Goal: Information Seeking & Learning: Learn about a topic

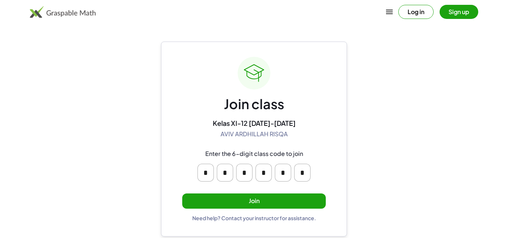
click at [297, 200] on button "Join" at bounding box center [253, 201] width 143 height 15
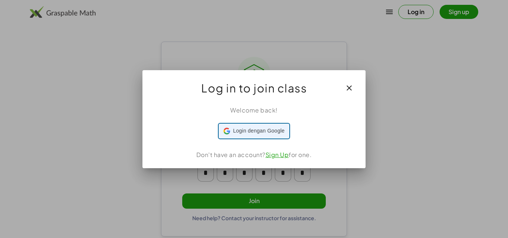
click at [255, 130] on span "Login dengan Google" at bounding box center [259, 131] width 52 height 8
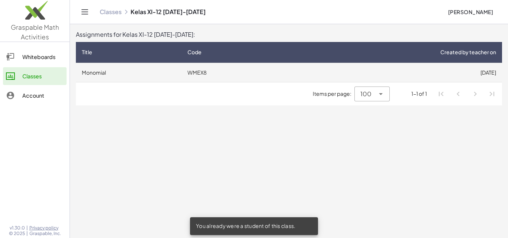
click at [103, 68] on td "Monomial" at bounding box center [129, 72] width 106 height 19
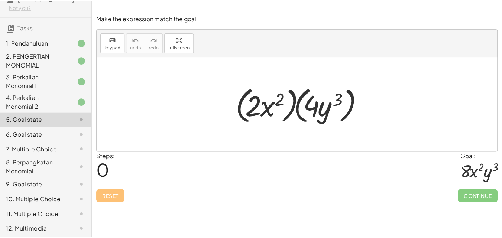
scroll to position [41, 0]
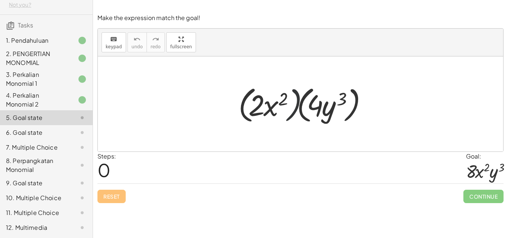
click at [291, 112] on div at bounding box center [304, 104] width 138 height 43
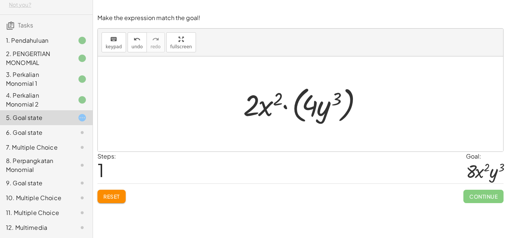
click at [349, 109] on div at bounding box center [303, 104] width 128 height 43
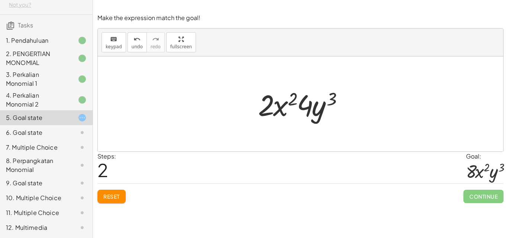
click at [267, 103] on div at bounding box center [303, 104] width 98 height 38
click at [310, 104] on div at bounding box center [303, 104] width 98 height 38
click at [284, 108] on div at bounding box center [303, 104] width 98 height 38
drag, startPoint x: 304, startPoint y: 101, endPoint x: 260, endPoint y: 104, distance: 43.9
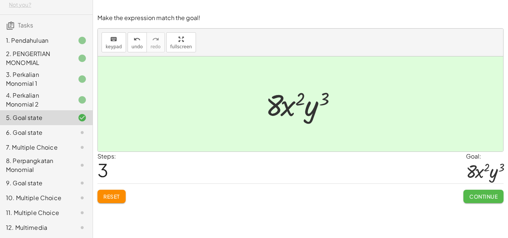
click at [486, 196] on span "Continue" at bounding box center [483, 196] width 28 height 7
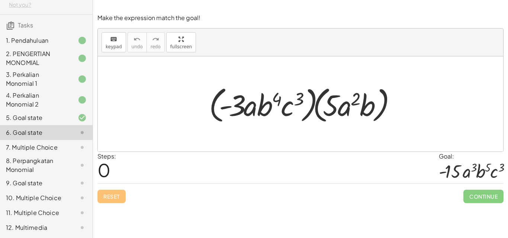
click at [210, 105] on div at bounding box center [303, 104] width 196 height 43
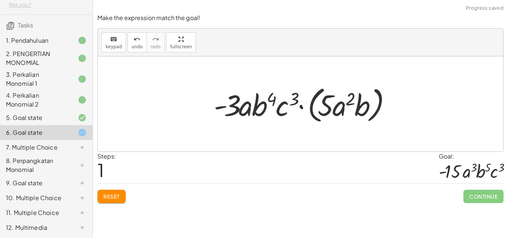
click at [314, 104] on div at bounding box center [303, 104] width 186 height 43
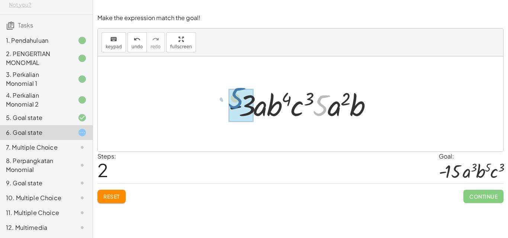
drag, startPoint x: 317, startPoint y: 112, endPoint x: 232, endPoint y: 104, distance: 85.5
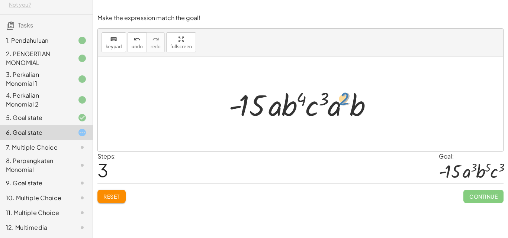
click at [341, 101] on div at bounding box center [303, 104] width 156 height 38
drag, startPoint x: 336, startPoint y: 107, endPoint x: 277, endPoint y: 104, distance: 58.8
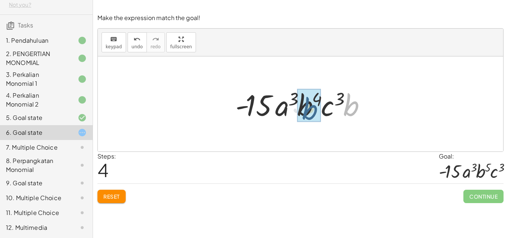
drag, startPoint x: 353, startPoint y: 105, endPoint x: 310, endPoint y: 107, distance: 42.8
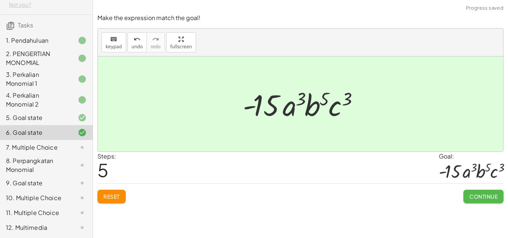
click at [476, 195] on span "Continue" at bounding box center [483, 196] width 28 height 7
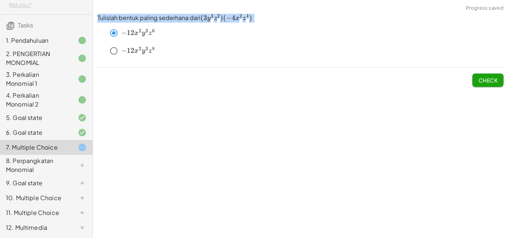
drag, startPoint x: 97, startPoint y: 16, endPoint x: 154, endPoint y: 49, distance: 65.3
click at [154, 49] on div "Tulislah bentuk paling sederhana dari ﻿ ( 3 y 3 z 2 ) ( − 4 x 2 z 4 ) (3y^3z^2)…" at bounding box center [300, 38] width 406 height 48
click at [154, 49] on span "8" at bounding box center [153, 49] width 3 height 6
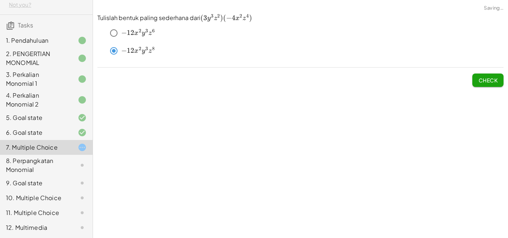
click at [187, 91] on div "Tulislah bentuk paling sederhana dari ﻿ ( 3 y 3 z 2 ) ( − 4 x 2 z 4 ) (3y^3z^2)…" at bounding box center [300, 50] width 415 height 82
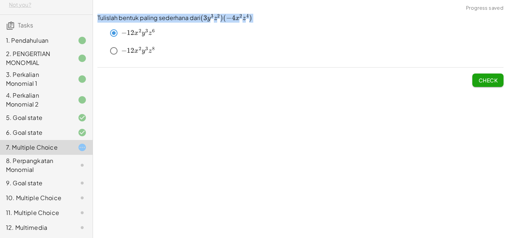
drag, startPoint x: 98, startPoint y: 16, endPoint x: 284, endPoint y: 19, distance: 186.3
click at [284, 19] on p "Tulislah bentuk paling sederhana dari ﻿ ( 3 y 3 z 2 ) ( − 4 x 2 z 4 ) (3y^3z^2)…" at bounding box center [300, 18] width 406 height 9
copy p "Tulislah bentuk paling sederhana dari ﻿ ( 3 y 3 z 2 ) ( − 4 x 2 z 4 ) (3y^3z^2)…"
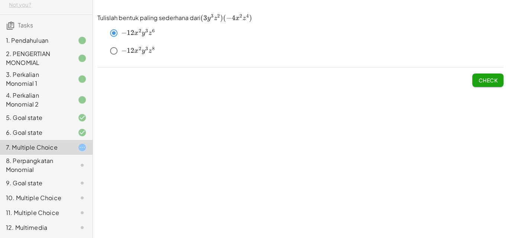
click at [210, 90] on div "Tulislah bentuk paling sederhana dari ﻿ ( 3 y 3 z 2 ) ( − 4 x 2 z 4 ) (3y^3z^2)…" at bounding box center [300, 50] width 415 height 82
click at [490, 81] on span "Check" at bounding box center [487, 80] width 19 height 7
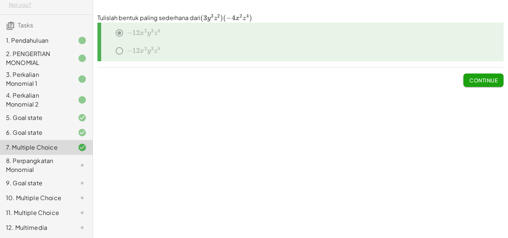
click at [489, 81] on span "Continue" at bounding box center [483, 80] width 28 height 7
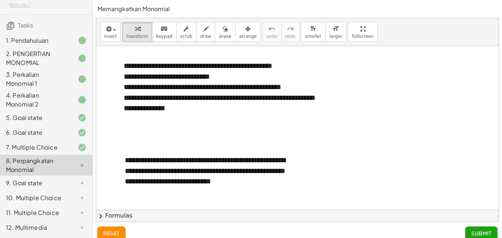
scroll to position [0, 0]
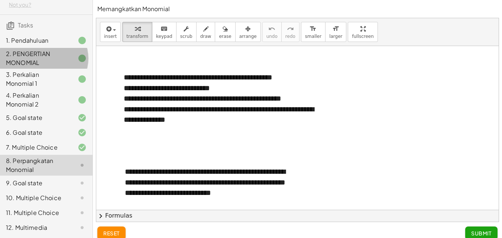
click at [51, 57] on div "2. PENGERTIAN MONOMIAL" at bounding box center [36, 58] width 60 height 18
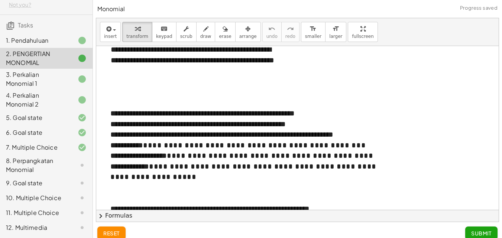
scroll to position [23, 0]
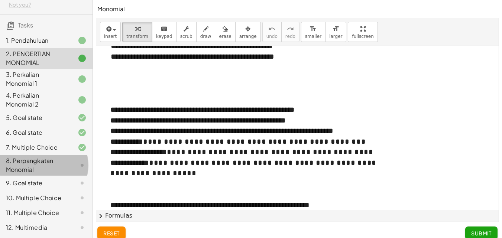
click at [67, 161] on div at bounding box center [76, 165] width 21 height 9
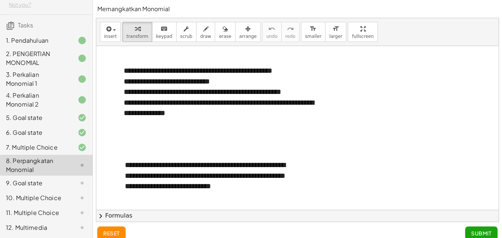
scroll to position [0, 0]
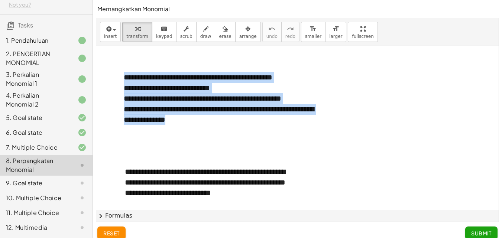
drag, startPoint x: 124, startPoint y: 78, endPoint x: 226, endPoint y: 139, distance: 118.5
click at [226, 139] on div "**********" at bounding box center [297, 170] width 403 height 248
copy div "**********"
click at [426, 97] on div at bounding box center [297, 170] width 403 height 248
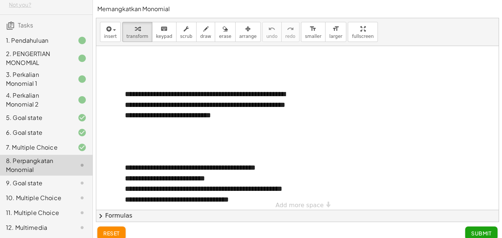
scroll to position [84, 0]
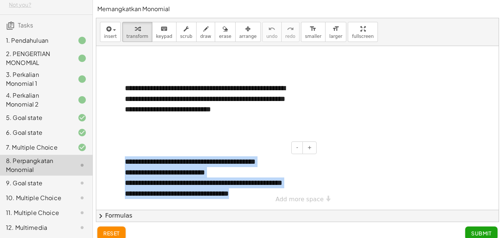
drag, startPoint x: 125, startPoint y: 163, endPoint x: 266, endPoint y: 196, distance: 144.3
click at [266, 196] on div "**********" at bounding box center [217, 177] width 201 height 57
copy div "**********"
click at [332, 98] on div at bounding box center [297, 86] width 403 height 248
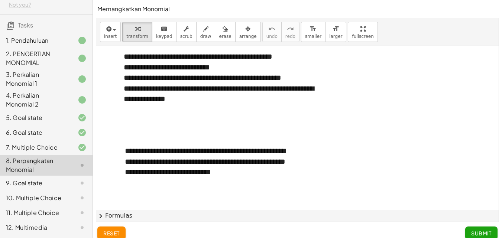
scroll to position [21, 0]
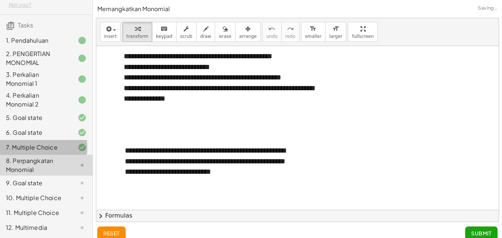
click at [37, 143] on div "7. Multiple Choice" at bounding box center [36, 147] width 60 height 9
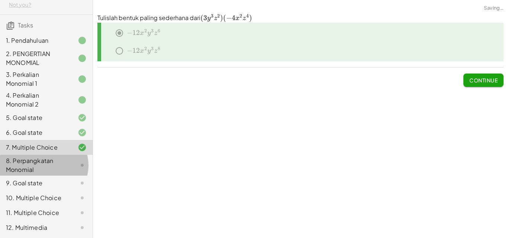
click at [42, 157] on div "8. Perpangkatan Monomial" at bounding box center [36, 166] width 60 height 18
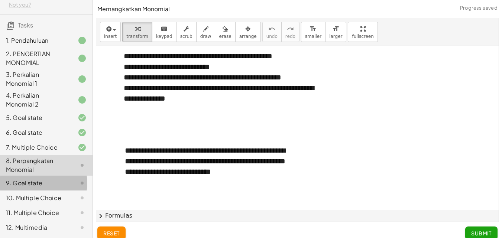
click at [49, 206] on div "9. Goal state" at bounding box center [46, 213] width 93 height 15
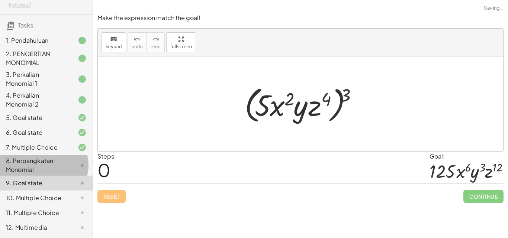
click at [39, 157] on div "8. Perpangkatan Monomial" at bounding box center [36, 166] width 60 height 18
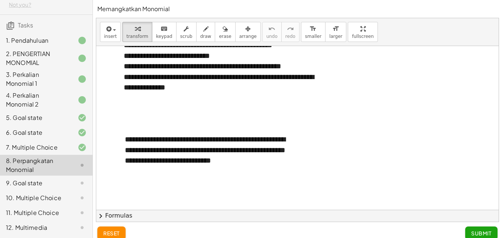
scroll to position [0, 0]
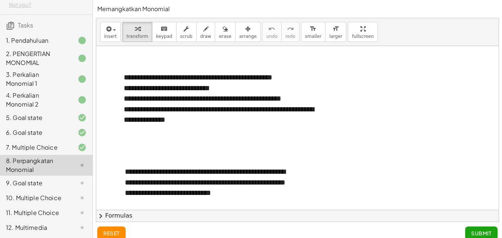
click at [53, 206] on div "9. Goal state" at bounding box center [46, 213] width 93 height 15
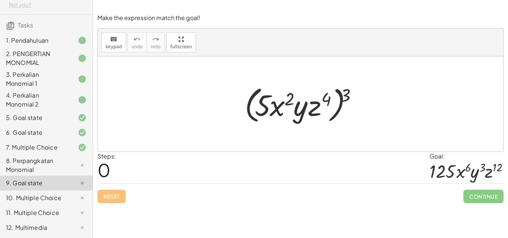
click at [335, 114] on div at bounding box center [303, 104] width 125 height 43
click at [247, 111] on div at bounding box center [303, 104] width 125 height 43
drag, startPoint x: 345, startPoint y: 95, endPoint x: 289, endPoint y: 102, distance: 56.3
click at [289, 102] on div at bounding box center [303, 104] width 125 height 43
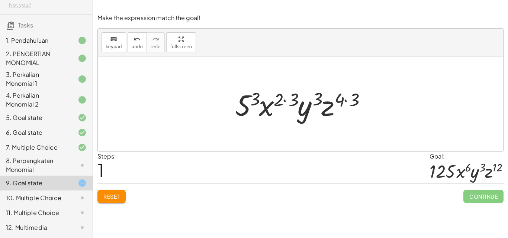
click at [257, 98] on div at bounding box center [302, 104] width 143 height 38
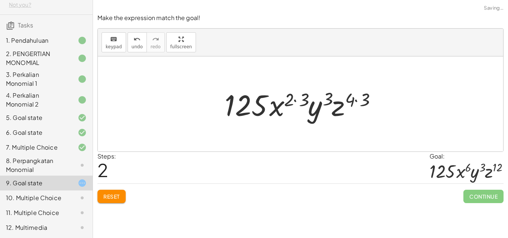
click at [293, 100] on div at bounding box center [303, 104] width 164 height 38
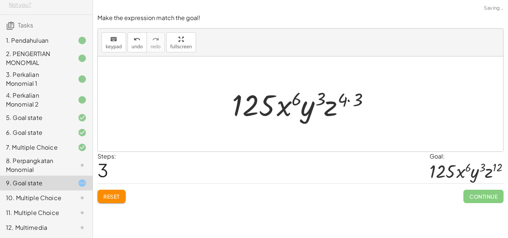
click at [345, 100] on div at bounding box center [303, 104] width 150 height 38
click at [353, 102] on div at bounding box center [303, 104] width 150 height 38
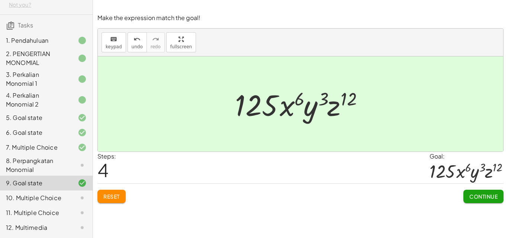
click at [483, 196] on span "Continue" at bounding box center [483, 196] width 28 height 7
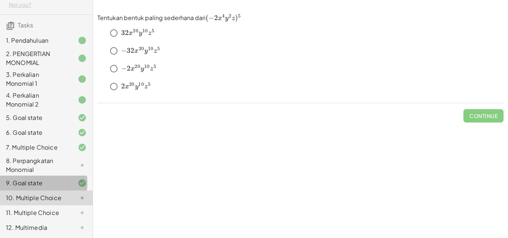
click at [42, 179] on div "9. Goal state" at bounding box center [36, 183] width 60 height 9
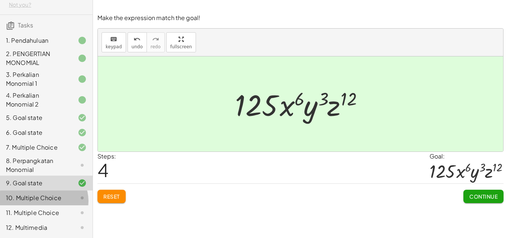
click at [40, 195] on div "10. Multiple Choice" at bounding box center [36, 198] width 60 height 9
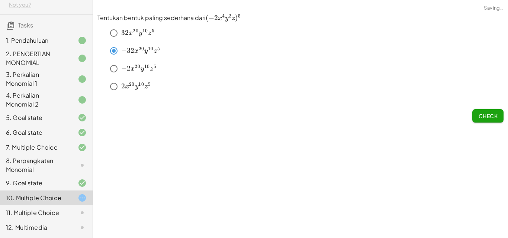
click at [485, 109] on span "Check" at bounding box center [487, 112] width 31 height 19
click at [489, 120] on button "Check" at bounding box center [487, 115] width 31 height 13
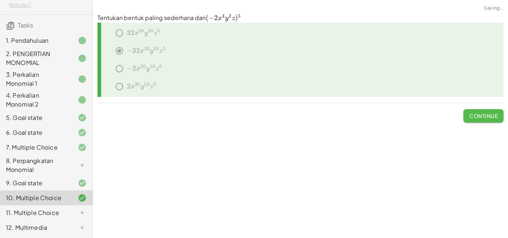
click at [489, 120] on button "Continue" at bounding box center [483, 115] width 40 height 13
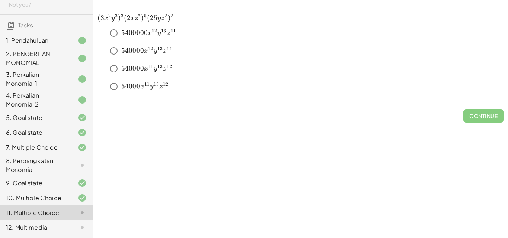
click at [57, 225] on div "12. Multimedia" at bounding box center [36, 227] width 60 height 9
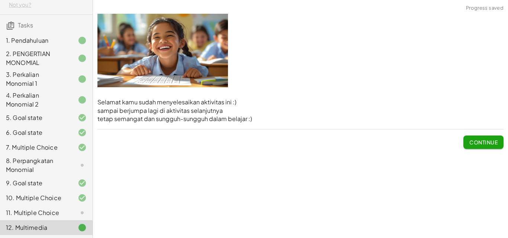
click at [56, 157] on div "8. Perpangkatan Monomial" at bounding box center [36, 166] width 60 height 18
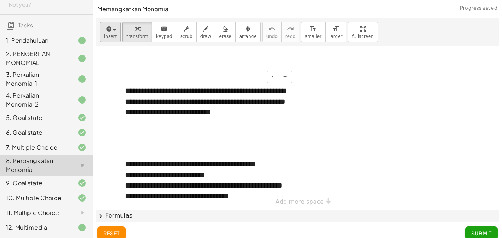
scroll to position [84, 0]
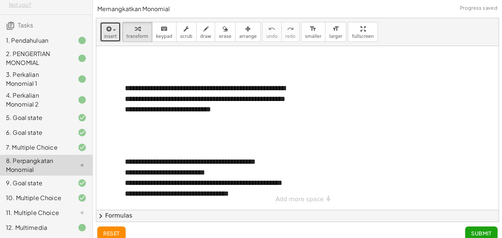
click at [112, 29] on span "button" at bounding box center [112, 29] width 1 height 5
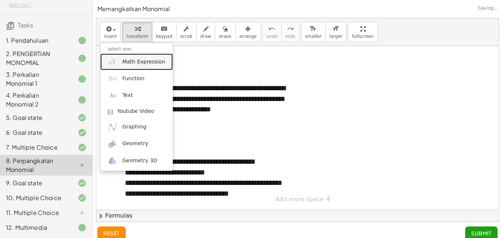
click at [132, 58] on span "Math Expression" at bounding box center [143, 61] width 43 height 7
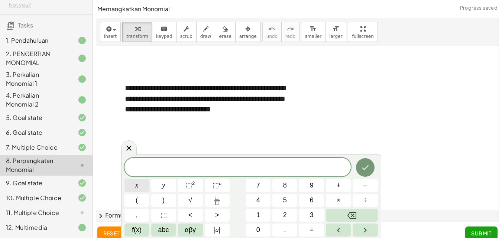
click at [132, 185] on button "x" at bounding box center [137, 185] width 25 height 13
click at [214, 183] on span "⬚" at bounding box center [216, 185] width 6 height 7
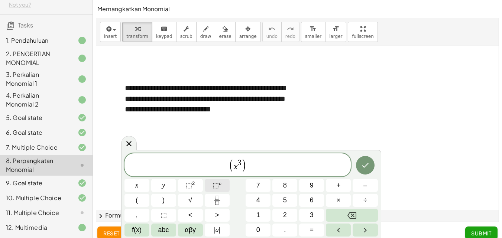
click at [217, 187] on span "⬚" at bounding box center [216, 185] width 6 height 7
click at [264, 186] on button "7" at bounding box center [258, 185] width 25 height 13
click at [363, 162] on icon "Done" at bounding box center [365, 165] width 9 height 9
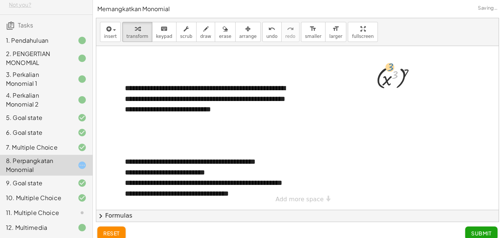
drag, startPoint x: 396, startPoint y: 77, endPoint x: 415, endPoint y: 82, distance: 20.1
click at [400, 82] on div at bounding box center [398, 77] width 53 height 27
click at [390, 80] on div at bounding box center [398, 77] width 53 height 27
click at [393, 99] on icon at bounding box center [393, 98] width 6 height 6
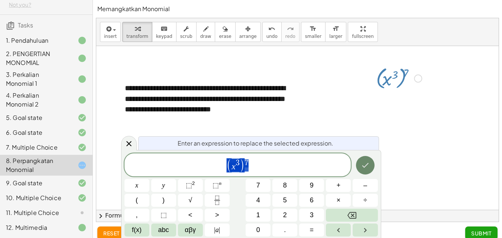
click at [365, 170] on button "Done" at bounding box center [365, 165] width 19 height 19
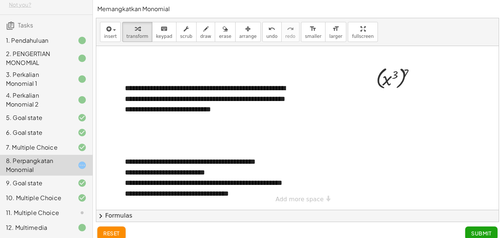
drag, startPoint x: 399, startPoint y: 81, endPoint x: 397, endPoint y: 118, distance: 37.6
drag, startPoint x: 397, startPoint y: 118, endPoint x: 414, endPoint y: 101, distance: 24.2
click at [422, 114] on div at bounding box center [297, 86] width 403 height 248
click at [396, 82] on div at bounding box center [398, 77] width 53 height 27
click at [396, 81] on div at bounding box center [398, 77] width 53 height 27
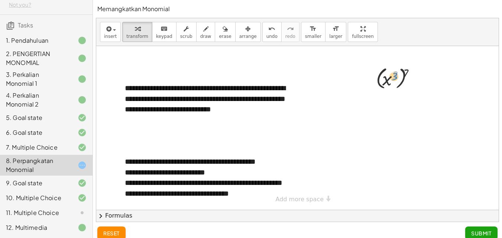
click at [395, 81] on div at bounding box center [398, 77] width 53 height 27
drag, startPoint x: 377, startPoint y: 72, endPoint x: 364, endPoint y: 76, distance: 13.2
click at [375, 74] on div "( x 3 ) 7" at bounding box center [396, 77] width 62 height 31
drag, startPoint x: 367, startPoint y: 83, endPoint x: 382, endPoint y: 90, distance: 16.8
click at [374, 98] on div at bounding box center [297, 86] width 403 height 248
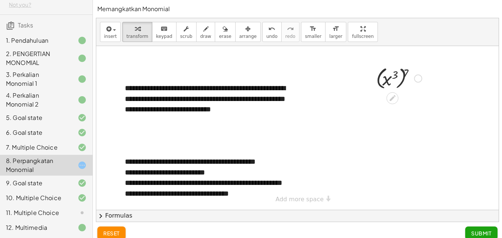
click at [405, 70] on div at bounding box center [398, 77] width 53 height 27
click at [407, 70] on div at bounding box center [398, 77] width 53 height 27
drag, startPoint x: 405, startPoint y: 72, endPoint x: 397, endPoint y: 75, distance: 8.5
drag, startPoint x: 393, startPoint y: 99, endPoint x: 399, endPoint y: 97, distance: 6.0
drag, startPoint x: 410, startPoint y: 128, endPoint x: 411, endPoint y: 142, distance: 13.4
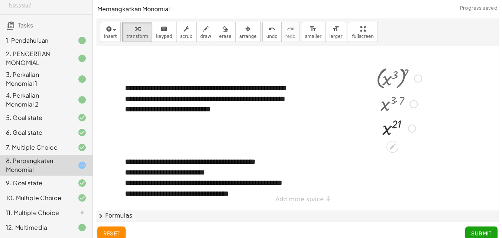
click at [411, 146] on div "**********" at bounding box center [297, 86] width 403 height 248
click at [399, 125] on div at bounding box center [398, 128] width 53 height 25
click at [398, 124] on div at bounding box center [398, 128] width 53 height 25
click at [442, 109] on div at bounding box center [297, 86] width 403 height 248
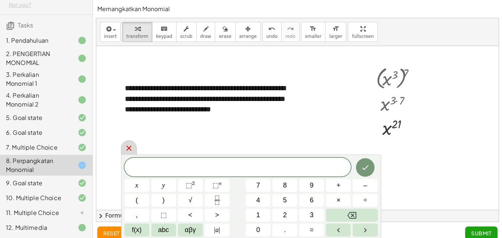
click at [128, 147] on icon at bounding box center [128, 148] width 5 height 5
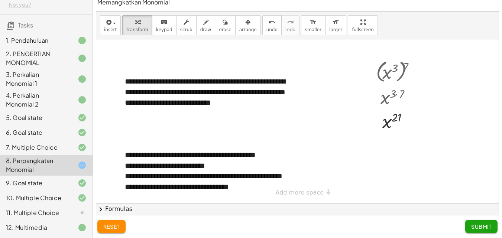
scroll to position [8, 0]
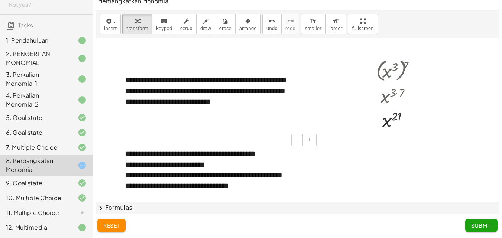
click at [307, 192] on div "**********" at bounding box center [297, 201] width 403 height 492
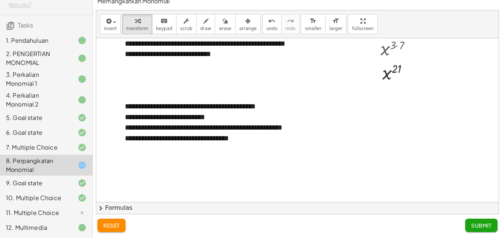
scroll to position [121, 0]
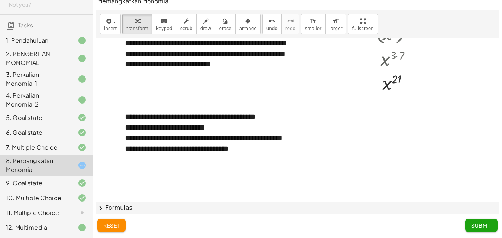
click at [396, 34] on div "insert select one: Math Expression Function Text Youtube Video Graphing Geometr…" at bounding box center [297, 24] width 403 height 28
click at [397, 57] on div at bounding box center [398, 58] width 53 height 25
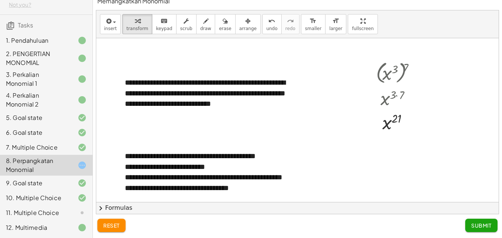
scroll to position [46, 0]
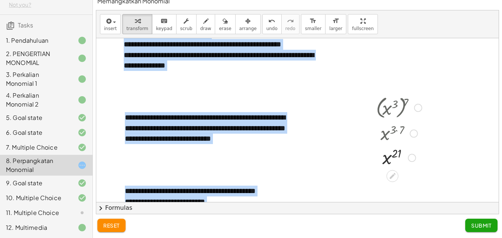
drag, startPoint x: 388, startPoint y: 103, endPoint x: 371, endPoint y: 180, distance: 78.8
click at [371, 180] on div "**********" at bounding box center [297, 238] width 403 height 492
click at [363, 155] on div at bounding box center [297, 238] width 403 height 492
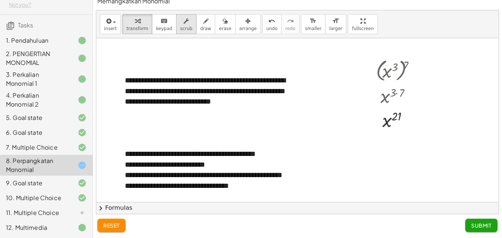
scroll to position [158, 0]
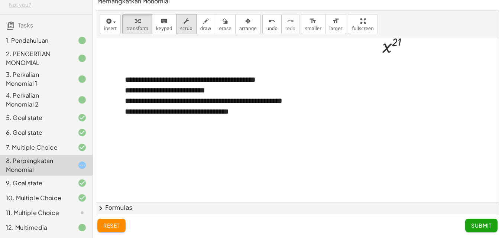
click at [184, 25] on icon "button" at bounding box center [186, 21] width 5 height 9
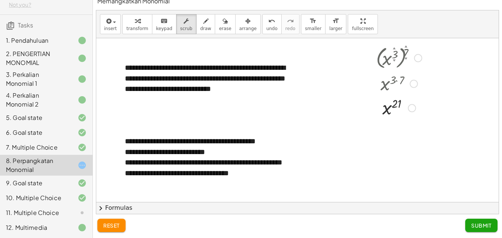
scroll to position [84, 0]
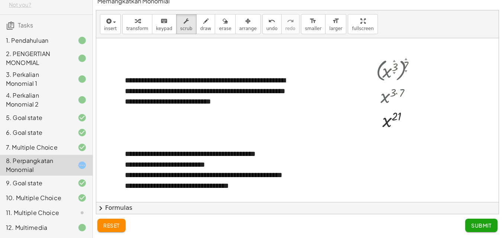
drag, startPoint x: 391, startPoint y: 74, endPoint x: 394, endPoint y: 91, distance: 18.1
click at [393, 71] on div "( x 3 ▲ ▼ ) 7 ▲ ▼ x ( · 3 · 7 ) x 21" at bounding box center [393, 71] width 0 height 0
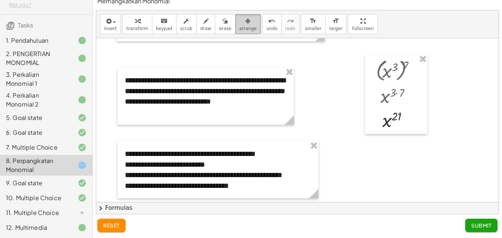
click at [240, 20] on div "button" at bounding box center [247, 20] width 17 height 9
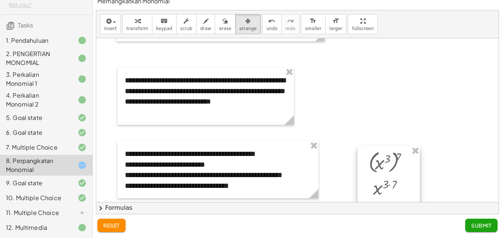
scroll to position [232, 0]
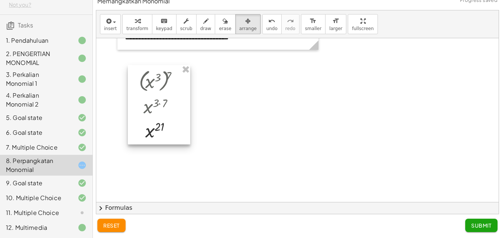
drag, startPoint x: 398, startPoint y: 74, endPoint x: 294, endPoint y: 188, distance: 154.5
click at [160, 233] on div "**********" at bounding box center [297, 115] width 409 height 246
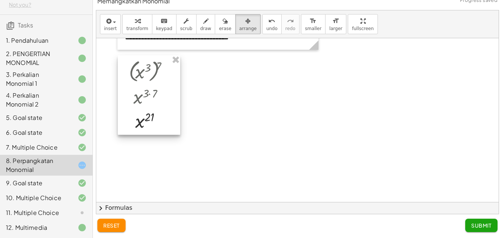
drag, startPoint x: 149, startPoint y: 115, endPoint x: 154, endPoint y: 112, distance: 5.5
click at [139, 106] on div at bounding box center [149, 95] width 62 height 80
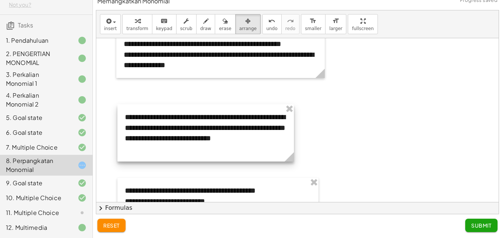
scroll to position [46, 0]
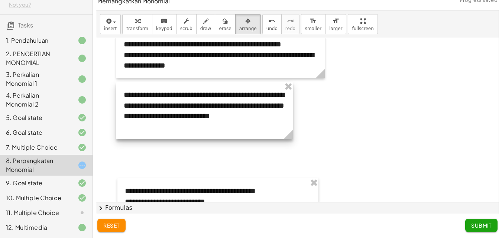
drag, startPoint x: 232, startPoint y: 138, endPoint x: 231, endPoint y: 115, distance: 22.7
click at [231, 115] on div at bounding box center [204, 110] width 177 height 57
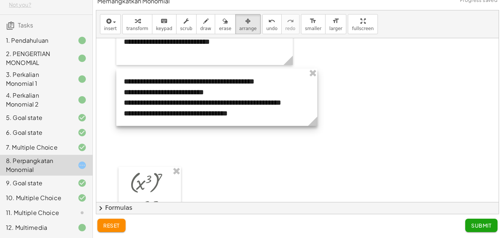
drag, startPoint x: 233, startPoint y: 139, endPoint x: 232, endPoint y: 104, distance: 35.3
click at [232, 104] on div at bounding box center [216, 97] width 201 height 57
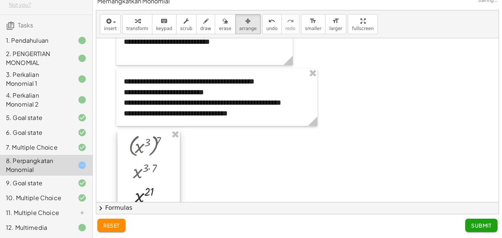
drag, startPoint x: 162, startPoint y: 185, endPoint x: 161, endPoint y: 148, distance: 37.2
click at [161, 148] on div at bounding box center [148, 170] width 62 height 80
click at [239, 27] on span "arrange" at bounding box center [247, 28] width 17 height 5
click at [113, 24] on div "button" at bounding box center [110, 20] width 13 height 9
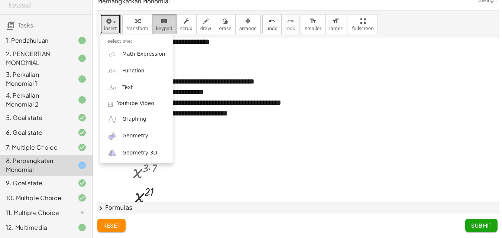
click at [161, 23] on icon "keyboard" at bounding box center [164, 21] width 7 height 9
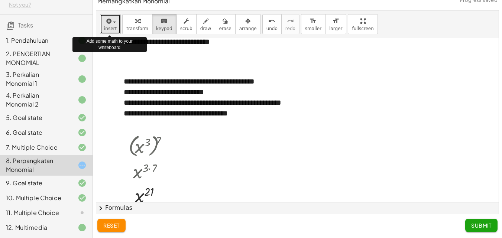
click at [114, 23] on div "button" at bounding box center [110, 20] width 13 height 9
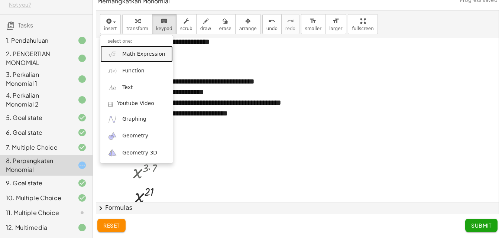
click at [135, 55] on span "Math Expression" at bounding box center [143, 54] width 43 height 7
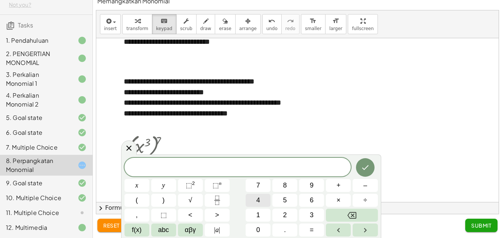
click at [263, 200] on button "4" at bounding box center [258, 200] width 25 height 13
click at [225, 187] on button "⬚ n" at bounding box center [217, 185] width 25 height 13
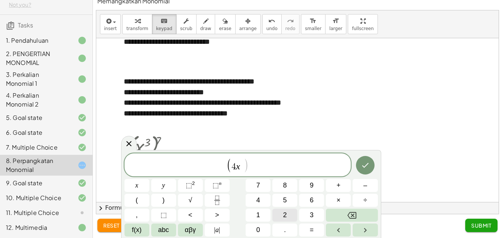
click at [287, 212] on button "2" at bounding box center [284, 215] width 25 height 13
click at [222, 188] on button "⬚ n" at bounding box center [217, 185] width 25 height 13
click at [289, 200] on button "5" at bounding box center [284, 200] width 25 height 13
click at [316, 215] on button "3" at bounding box center [311, 215] width 25 height 13
click at [219, 187] on span "⬚ n" at bounding box center [217, 186] width 9 height 10
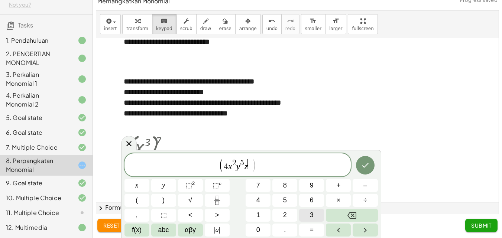
click at [313, 212] on span "3" at bounding box center [312, 215] width 4 height 10
click at [221, 185] on sup "n" at bounding box center [220, 184] width 3 height 6
click at [283, 196] on span "5" at bounding box center [285, 201] width 4 height 10
click at [311, 214] on span "3" at bounding box center [312, 215] width 4 height 10
click at [365, 164] on icon "Done" at bounding box center [365, 165] width 9 height 9
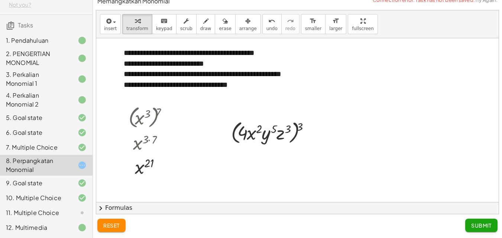
scroll to position [158, 0]
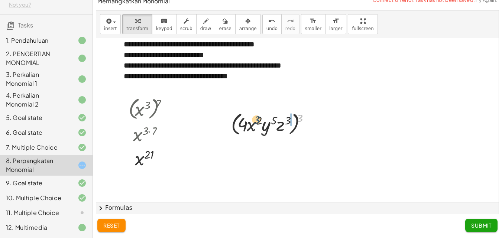
drag, startPoint x: 301, startPoint y: 117, endPoint x: 258, endPoint y: 117, distance: 43.1
click at [258, 118] on div at bounding box center [273, 124] width 91 height 28
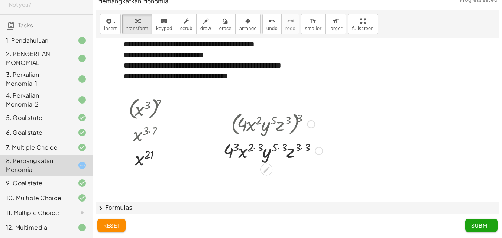
click at [252, 147] on div at bounding box center [273, 150] width 107 height 25
drag, startPoint x: 236, startPoint y: 145, endPoint x: 233, endPoint y: 149, distance: 5.1
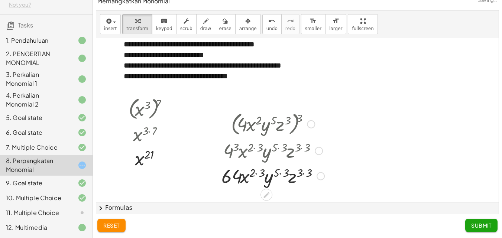
drag, startPoint x: 261, startPoint y: 146, endPoint x: 261, endPoint y: 156, distance: 9.7
click at [255, 149] on div at bounding box center [273, 150] width 110 height 25
drag, startPoint x: 261, startPoint y: 172, endPoint x: 251, endPoint y: 173, distance: 9.4
drag, startPoint x: 281, startPoint y: 171, endPoint x: 273, endPoint y: 172, distance: 8.3
drag, startPoint x: 303, startPoint y: 172, endPoint x: 291, endPoint y: 171, distance: 12.3
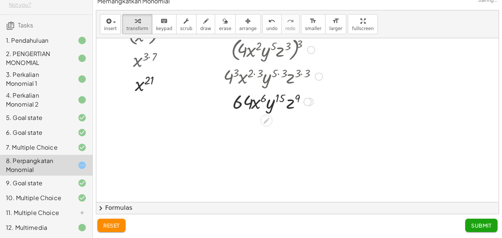
scroll to position [195, 0]
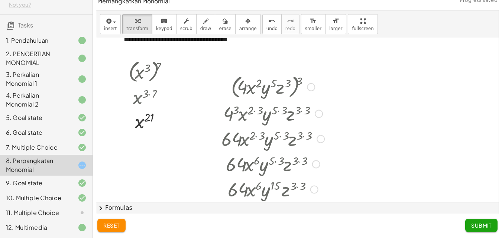
drag, startPoint x: 304, startPoint y: 136, endPoint x: 317, endPoint y: 176, distance: 41.6
click at [307, 238] on html "**********" at bounding box center [251, 115] width 502 height 246
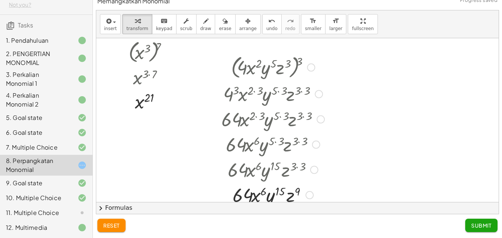
scroll to position [158, 0]
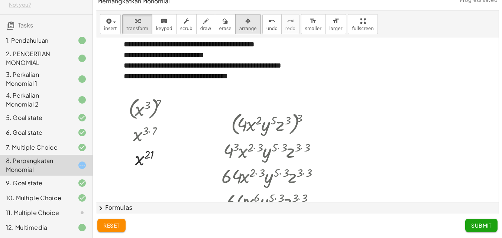
click at [241, 23] on div "button" at bounding box center [247, 20] width 17 height 9
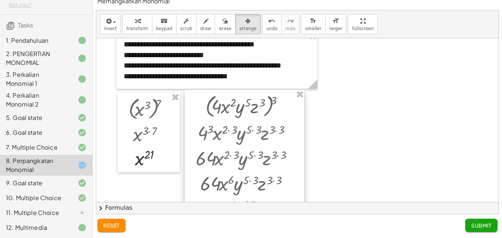
drag, startPoint x: 264, startPoint y: 139, endPoint x: 252, endPoint y: 132, distance: 14.2
click at [252, 132] on div at bounding box center [245, 169] width 120 height 158
click at [378, 153] on div at bounding box center [297, 126] width 403 height 492
click at [480, 224] on span "Submit" at bounding box center [481, 225] width 20 height 7
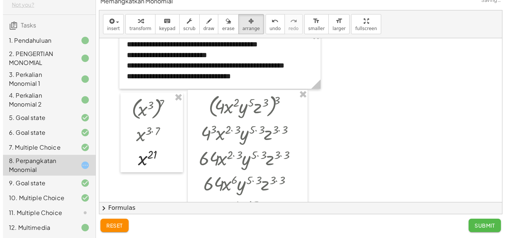
scroll to position [0, 0]
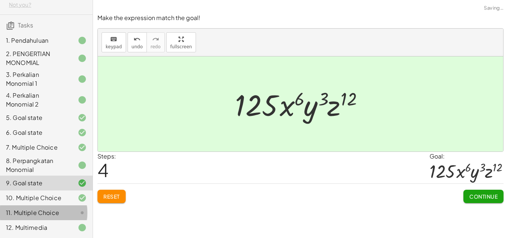
click at [78, 212] on icon at bounding box center [82, 213] width 9 height 9
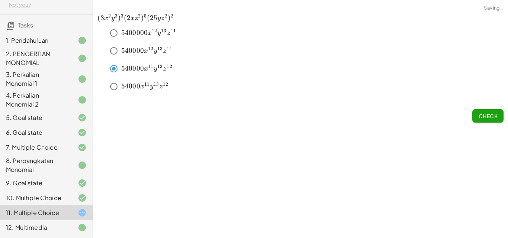
click at [481, 116] on span "Check" at bounding box center [487, 116] width 19 height 7
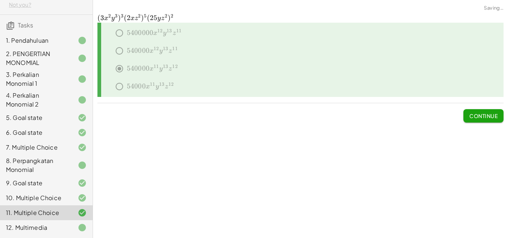
click at [66, 226] on div at bounding box center [76, 227] width 21 height 9
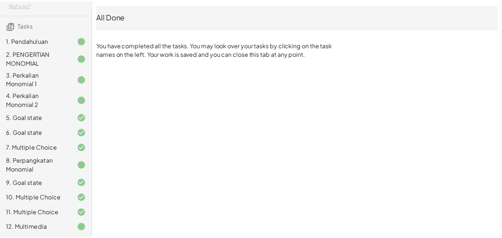
scroll to position [41, 0]
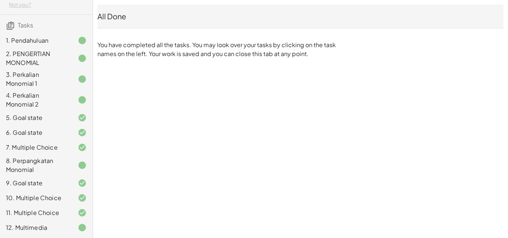
click at [66, 209] on div at bounding box center [76, 213] width 21 height 9
click at [66, 228] on div at bounding box center [76, 227] width 21 height 9
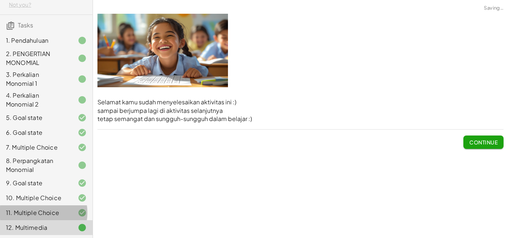
click at [66, 209] on div at bounding box center [76, 213] width 21 height 9
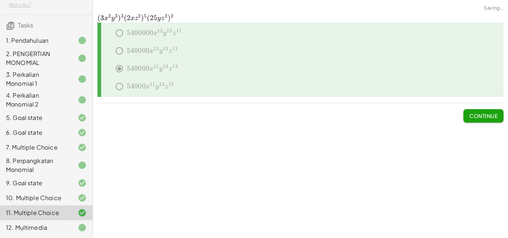
click at [70, 226] on div at bounding box center [76, 227] width 21 height 9
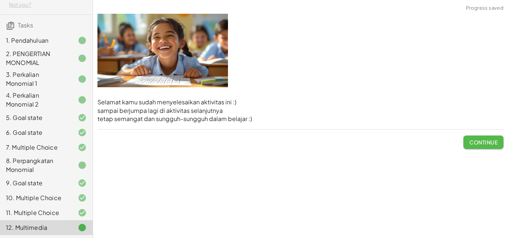
click at [485, 140] on span "Continue" at bounding box center [483, 142] width 28 height 7
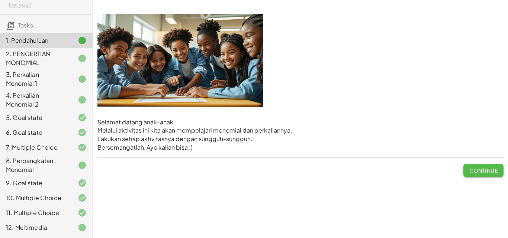
click at [483, 172] on span "Continue" at bounding box center [483, 170] width 28 height 7
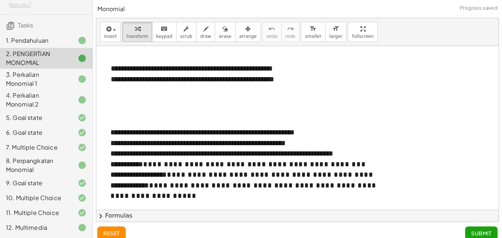
click at [78, 96] on icon at bounding box center [82, 100] width 9 height 9
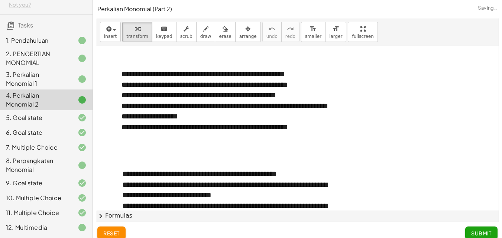
click at [486, 232] on span "Submit" at bounding box center [481, 233] width 20 height 7
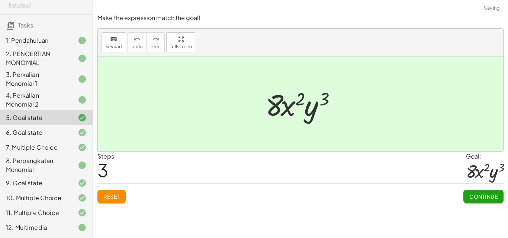
click at [57, 74] on div "3. Perkalian Monomial 1" at bounding box center [36, 79] width 60 height 18
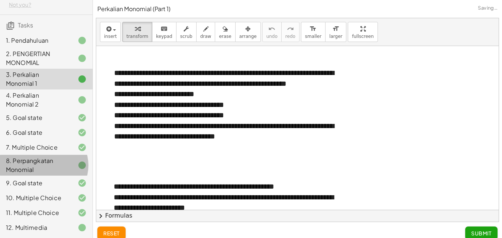
drag, startPoint x: 87, startPoint y: 151, endPoint x: 86, endPoint y: 167, distance: 16.0
click at [87, 170] on div "Monomial [PERSON_NAME] Not you? Tasks 1. Pendahuluan 2. PENGERTIAN MONOMIAL 3. …" at bounding box center [46, 119] width 93 height 238
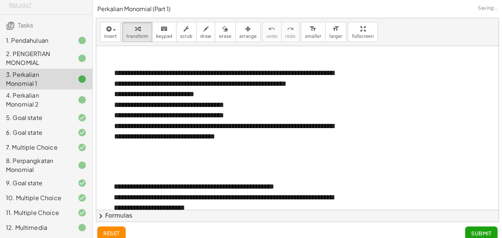
click at [78, 161] on icon at bounding box center [82, 165] width 9 height 9
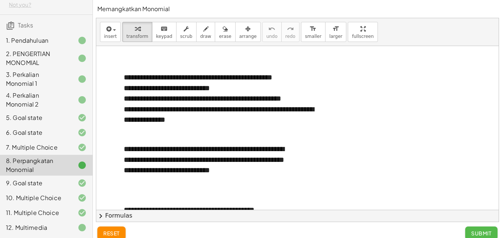
click at [484, 229] on button "Submit" at bounding box center [481, 233] width 32 height 13
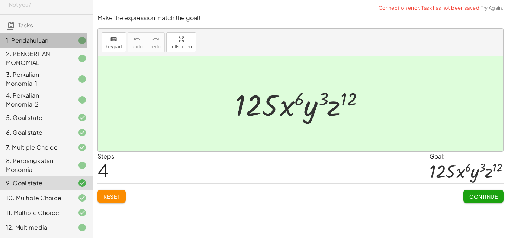
click at [79, 36] on icon at bounding box center [82, 40] width 9 height 9
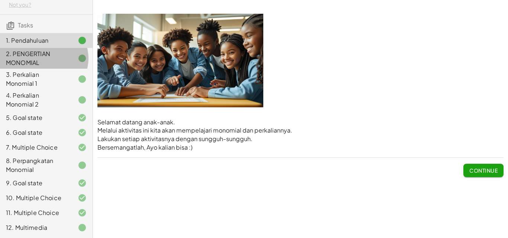
click at [52, 54] on div "2. PENGERTIAN MONOMIAL" at bounding box center [36, 58] width 60 height 18
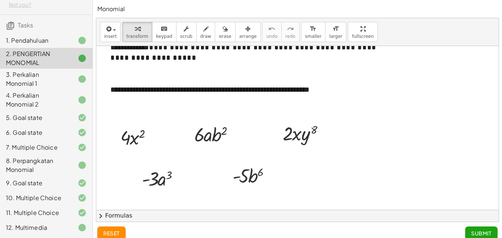
scroll to position [149, 0]
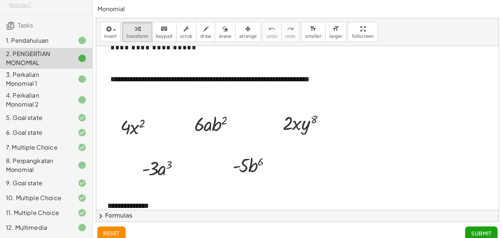
click at [42, 70] on div "3. Perkalian Monomial 1" at bounding box center [36, 79] width 60 height 18
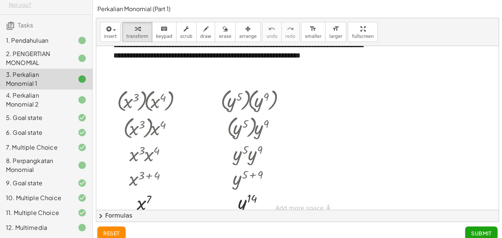
scroll to position [269, 0]
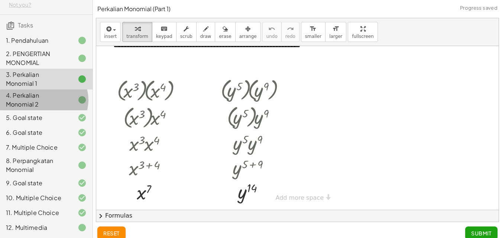
click at [60, 91] on div "4. Perkalian Monomial 2" at bounding box center [36, 100] width 60 height 18
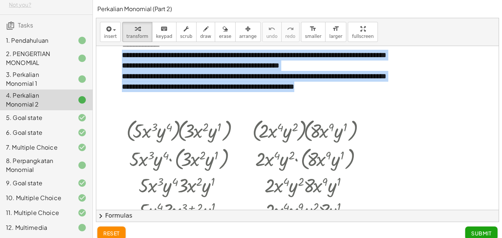
scroll to position [287, 0]
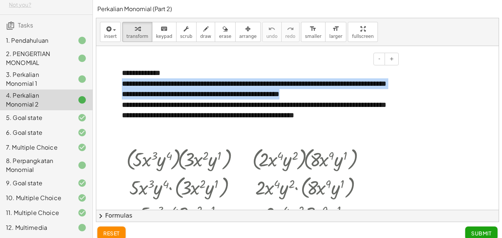
drag, startPoint x: 122, startPoint y: 55, endPoint x: 360, endPoint y: 95, distance: 241.2
click at [360, 95] on div "**********" at bounding box center [257, 88] width 271 height 21
copy div "**********"
click at [431, 126] on div at bounding box center [297, 70] width 403 height 623
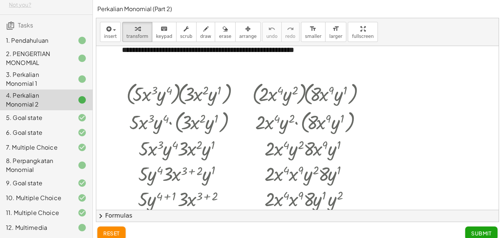
scroll to position [460, 0]
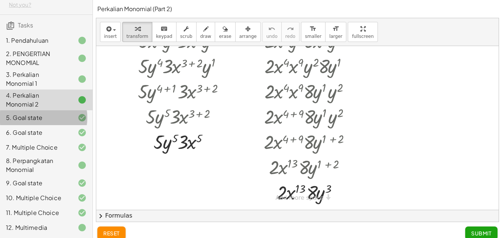
click at [39, 115] on div "5. Goal state" at bounding box center [36, 117] width 60 height 9
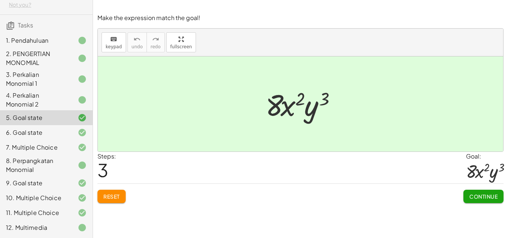
click at [117, 198] on span "Reset" at bounding box center [111, 196] width 16 height 7
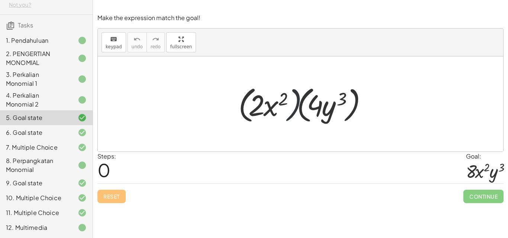
click at [293, 114] on div at bounding box center [304, 104] width 138 height 43
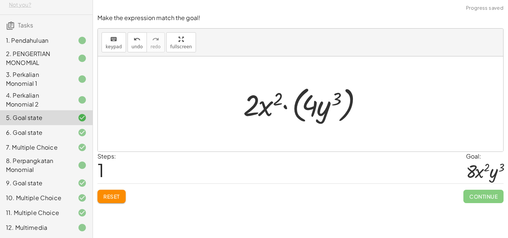
click at [297, 115] on div at bounding box center [303, 104] width 128 height 43
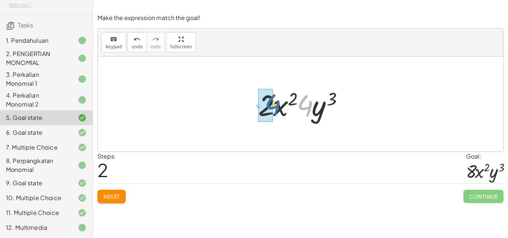
drag, startPoint x: 306, startPoint y: 106, endPoint x: 272, endPoint y: 104, distance: 33.9
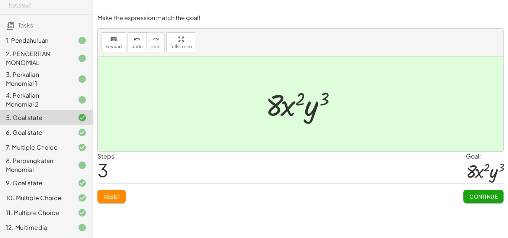
click at [66, 128] on div at bounding box center [76, 132] width 21 height 9
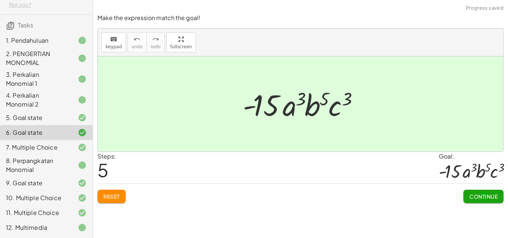
click at [57, 103] on div "4. Perkalian Monomial 2" at bounding box center [36, 100] width 60 height 18
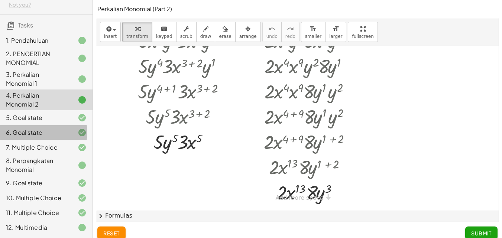
click at [66, 128] on div at bounding box center [76, 132] width 21 height 9
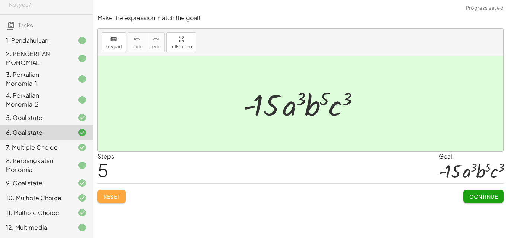
click at [113, 200] on span "Reset" at bounding box center [111, 196] width 16 height 7
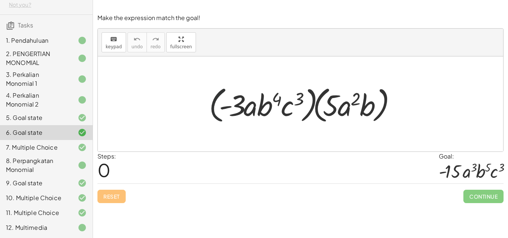
click at [218, 113] on div at bounding box center [303, 104] width 196 height 43
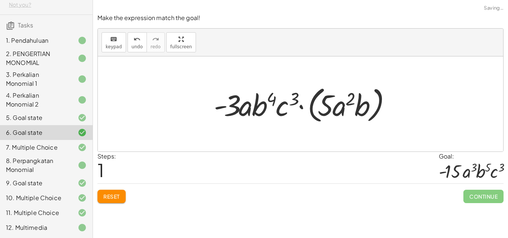
click at [313, 116] on div at bounding box center [303, 104] width 186 height 43
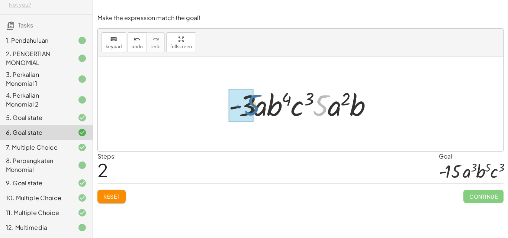
drag, startPoint x: 322, startPoint y: 101, endPoint x: 252, endPoint y: 100, distance: 69.9
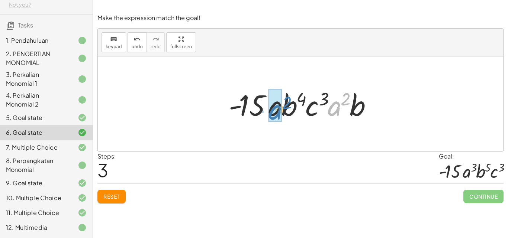
drag, startPoint x: 337, startPoint y: 105, endPoint x: 278, endPoint y: 109, distance: 59.6
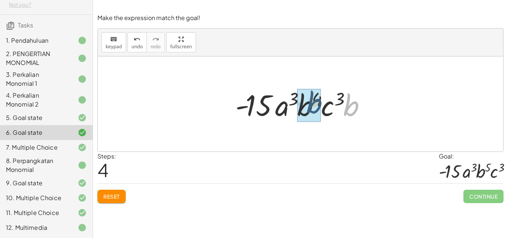
drag, startPoint x: 347, startPoint y: 112, endPoint x: 310, endPoint y: 109, distance: 37.3
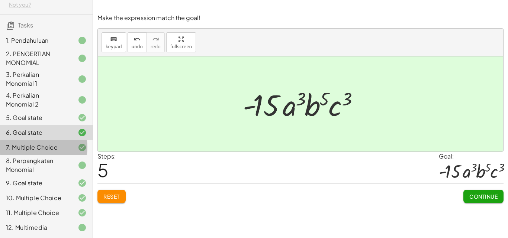
click at [67, 143] on div at bounding box center [76, 147] width 21 height 9
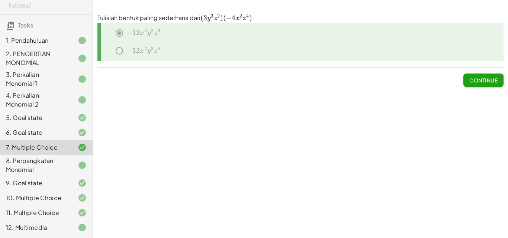
click at [32, 161] on div "8. Perpangkatan Monomial" at bounding box center [36, 166] width 60 height 18
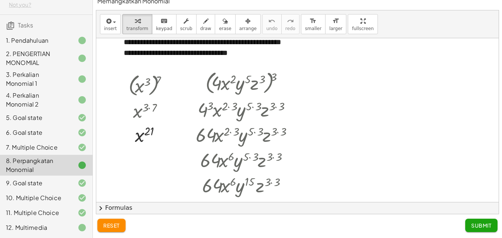
scroll to position [207, 0]
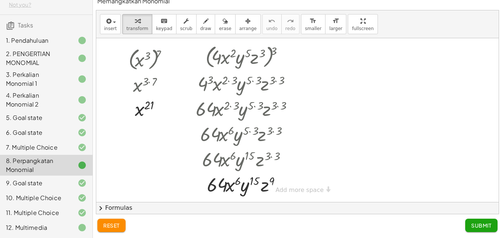
click at [43, 180] on div "9. Goal state" at bounding box center [36, 183] width 60 height 9
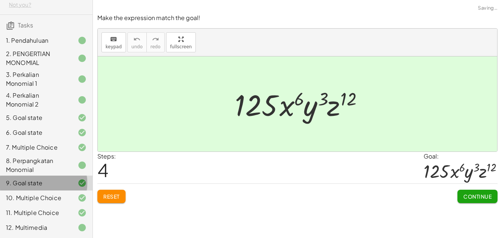
scroll to position [0, 0]
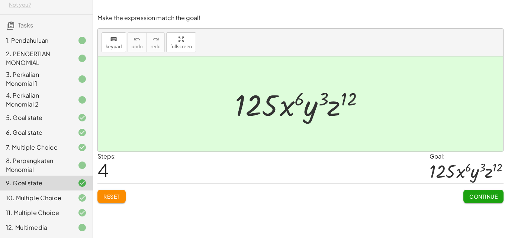
click at [112, 200] on span "Reset" at bounding box center [111, 196] width 16 height 7
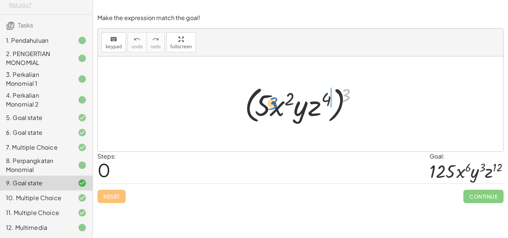
drag, startPoint x: 350, startPoint y: 96, endPoint x: 277, endPoint y: 105, distance: 73.4
click at [277, 105] on div at bounding box center [303, 104] width 125 height 43
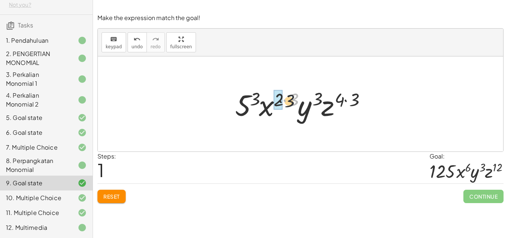
drag, startPoint x: 294, startPoint y: 101, endPoint x: 284, endPoint y: 104, distance: 9.6
click at [284, 104] on div at bounding box center [302, 104] width 143 height 38
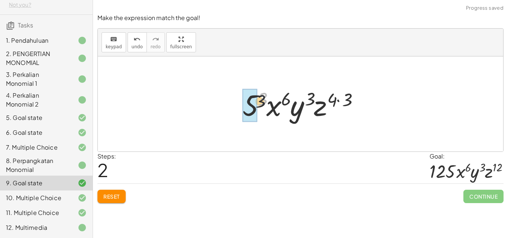
drag, startPoint x: 263, startPoint y: 99, endPoint x: 252, endPoint y: 109, distance: 15.3
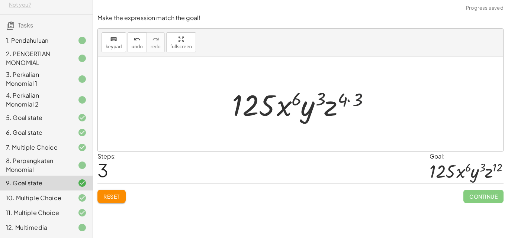
drag, startPoint x: 361, startPoint y: 99, endPoint x: 349, endPoint y: 100, distance: 11.9
click at [349, 100] on div at bounding box center [303, 104] width 150 height 38
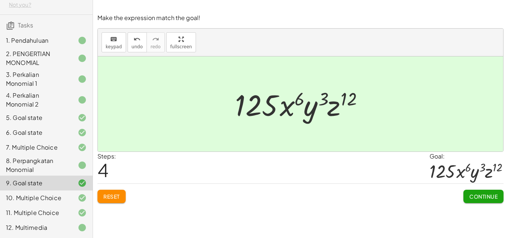
click at [58, 194] on div "10. Multiple Choice" at bounding box center [36, 198] width 60 height 9
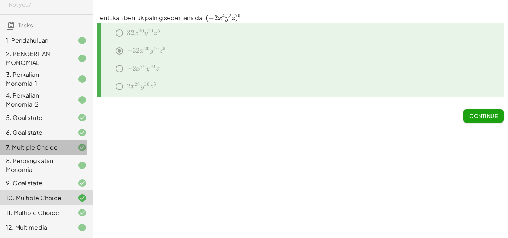
click at [56, 143] on div "7. Multiple Choice" at bounding box center [36, 147] width 60 height 9
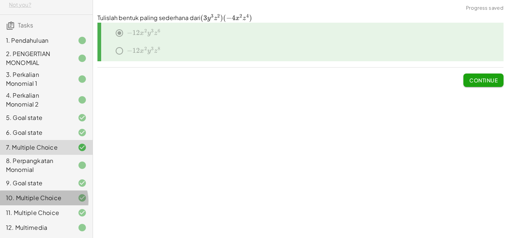
click at [57, 194] on div "10. Multiple Choice" at bounding box center [36, 198] width 60 height 9
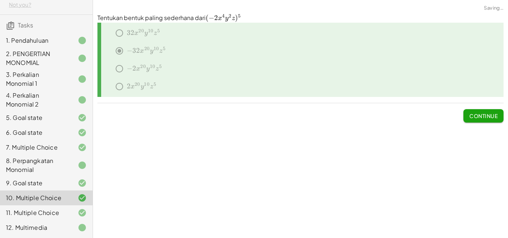
click at [259, 170] on div "**********" at bounding box center [300, 119] width 415 height 238
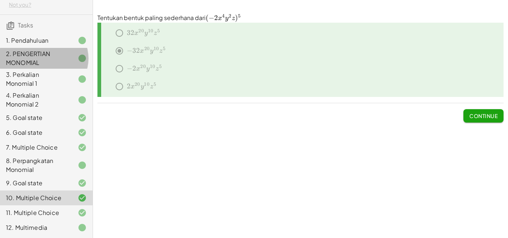
click at [49, 49] on div "2. PENGERTIAN MONOMIAL" at bounding box center [36, 58] width 60 height 18
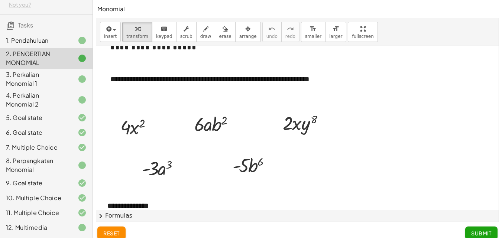
click at [27, 195] on div "10. Multiple Choice" at bounding box center [36, 198] width 60 height 9
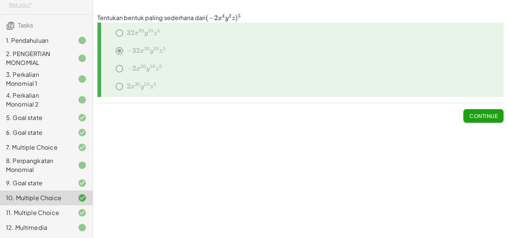
click at [66, 209] on div at bounding box center [76, 213] width 21 height 9
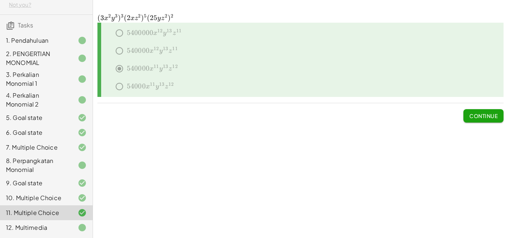
click at [54, 51] on div "2. PENGERTIAN MONOMIAL" at bounding box center [36, 58] width 60 height 18
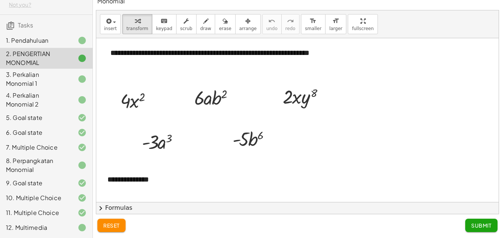
scroll to position [204, 0]
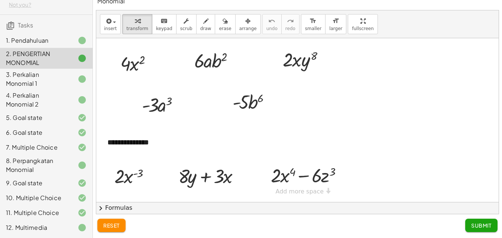
click at [27, 70] on div "3. Perkalian Monomial 1" at bounding box center [36, 79] width 60 height 18
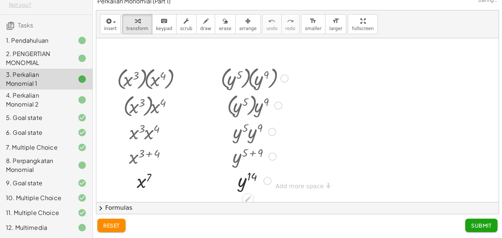
scroll to position [275, 0]
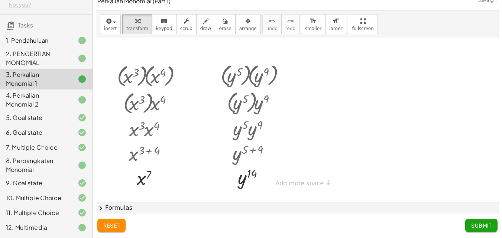
click at [68, 96] on div at bounding box center [76, 100] width 21 height 9
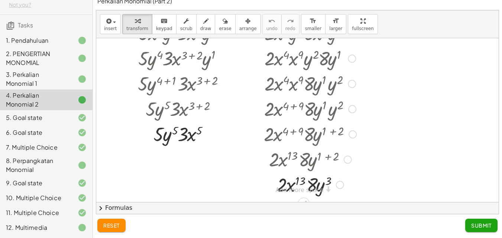
scroll to position [468, 0]
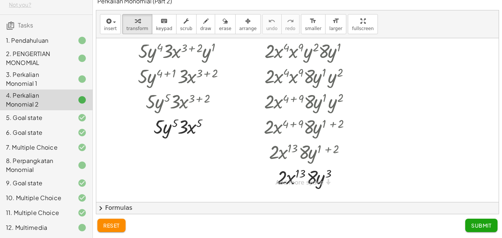
click at [28, 113] on div "5. Goal state" at bounding box center [36, 117] width 60 height 9
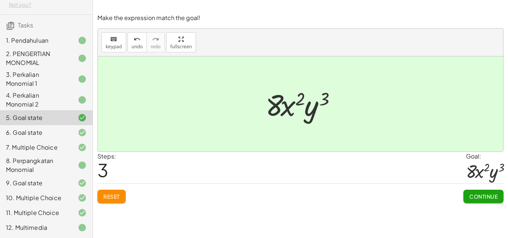
click at [66, 143] on div at bounding box center [76, 147] width 21 height 9
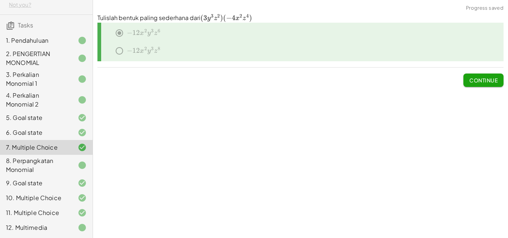
click at [43, 160] on div "8. Perpangkatan Monomial" at bounding box center [36, 166] width 60 height 18
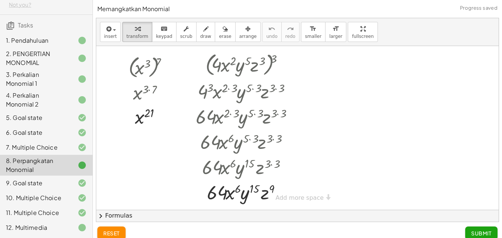
click at [42, 179] on div "9. Goal state" at bounding box center [36, 183] width 60 height 9
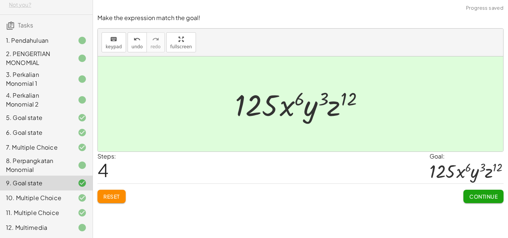
click at [43, 194] on div "10. Multiple Choice" at bounding box center [36, 198] width 60 height 9
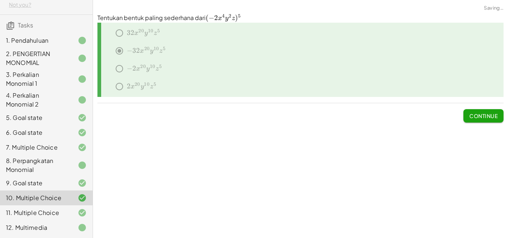
click at [55, 210] on div "11. Multiple Choice" at bounding box center [36, 213] width 60 height 9
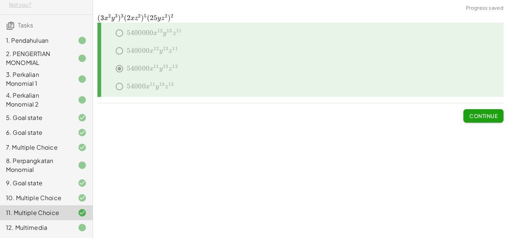
click at [55, 228] on div "12. Multimedia" at bounding box center [36, 227] width 60 height 9
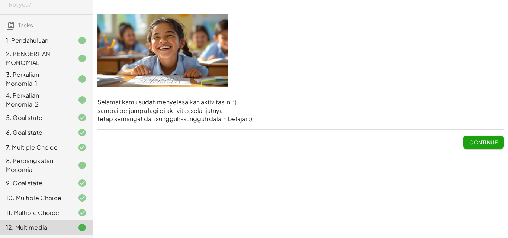
click at [66, 54] on div at bounding box center [76, 58] width 21 height 9
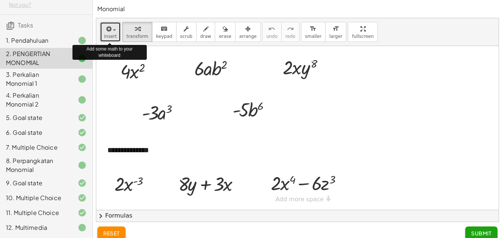
click at [117, 29] on button "insert" at bounding box center [110, 32] width 21 height 20
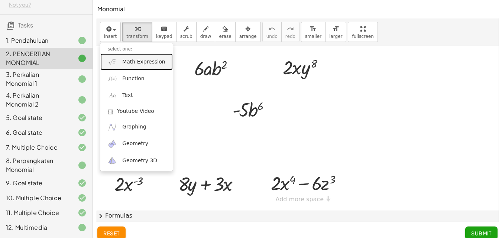
click at [147, 63] on span "Math Expression" at bounding box center [143, 61] width 43 height 7
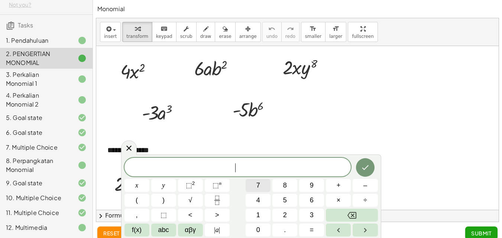
click at [263, 182] on button "7" at bounding box center [258, 185] width 25 height 13
click at [210, 183] on button "⬚ n" at bounding box center [217, 185] width 25 height 13
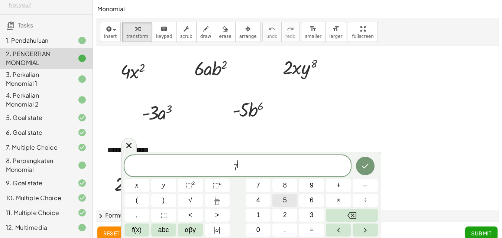
click at [288, 201] on button "5" at bounding box center [284, 200] width 25 height 13
click at [336, 226] on icon "Left arrow" at bounding box center [338, 230] width 9 height 9
click at [135, 201] on button "(" at bounding box center [137, 200] width 25 height 13
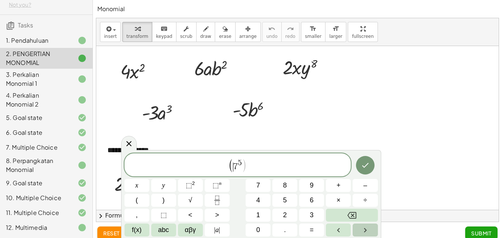
click at [365, 228] on icon "Right arrow" at bounding box center [365, 230] width 9 height 9
click at [365, 229] on icon "Right arrow" at bounding box center [365, 230] width 9 height 9
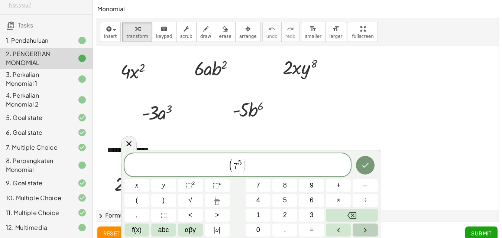
click at [365, 229] on icon "Right arrow" at bounding box center [365, 230] width 9 height 9
click at [165, 199] on button ")" at bounding box center [163, 200] width 25 height 13
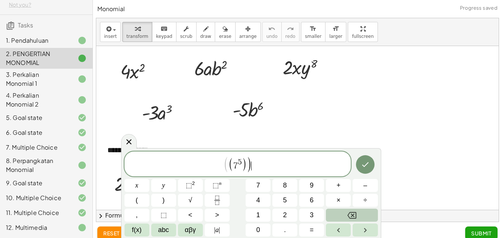
click at [346, 212] on button "Backspace" at bounding box center [352, 215] width 52 height 13
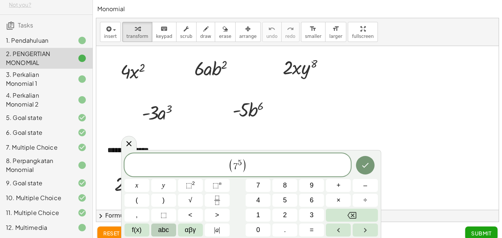
click at [164, 227] on span "abc" at bounding box center [163, 230] width 11 height 10
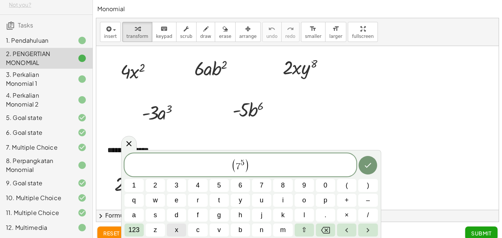
click at [179, 228] on button "x" at bounding box center [176, 230] width 19 height 13
click at [162, 227] on button "z" at bounding box center [155, 230] width 19 height 13
click at [239, 197] on span "y" at bounding box center [240, 201] width 3 height 10
click at [330, 229] on button "Backspace" at bounding box center [325, 230] width 19 height 13
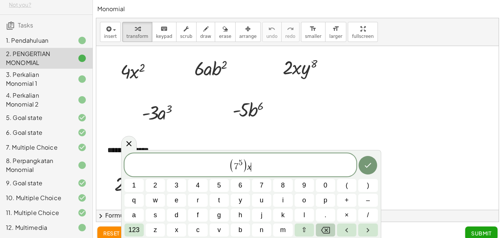
click at [330, 229] on button "Backspace" at bounding box center [325, 230] width 19 height 13
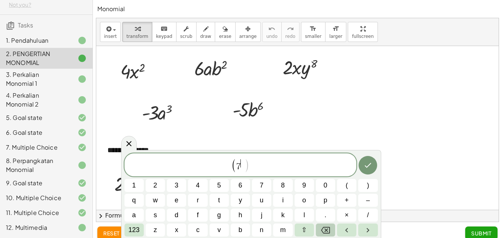
click at [330, 229] on button "Backspace" at bounding box center [325, 230] width 19 height 13
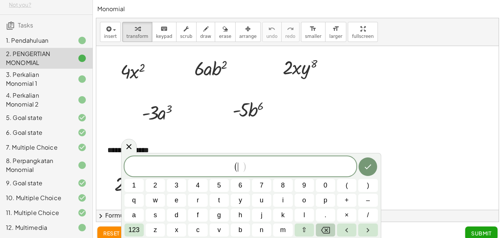
click at [330, 229] on button "Backspace" at bounding box center [325, 230] width 19 height 13
click at [262, 186] on span "7" at bounding box center [262, 186] width 4 height 10
click at [138, 227] on span "123" at bounding box center [134, 230] width 11 height 10
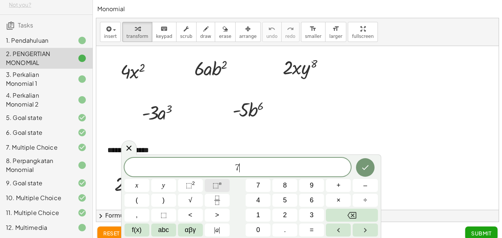
click at [213, 186] on button "⬚ n" at bounding box center [217, 185] width 25 height 13
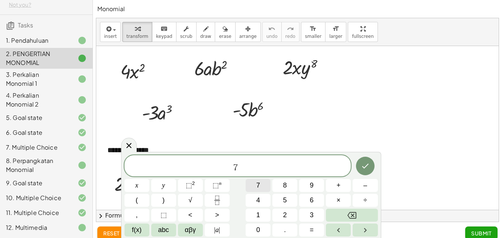
click at [268, 185] on button "7" at bounding box center [258, 185] width 25 height 13
click at [364, 165] on icon "Done" at bounding box center [365, 166] width 9 height 9
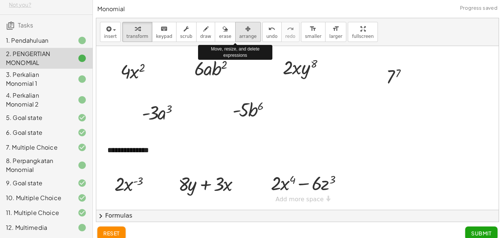
click at [245, 26] on icon "button" at bounding box center [247, 29] width 5 height 9
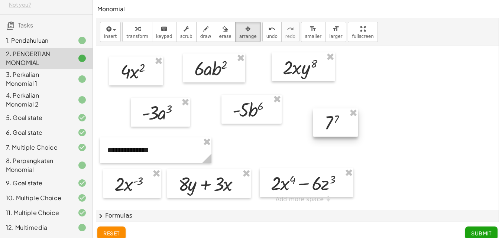
drag, startPoint x: 397, startPoint y: 79, endPoint x: 335, endPoint y: 125, distance: 77.0
click at [335, 125] on div at bounding box center [335, 123] width 45 height 28
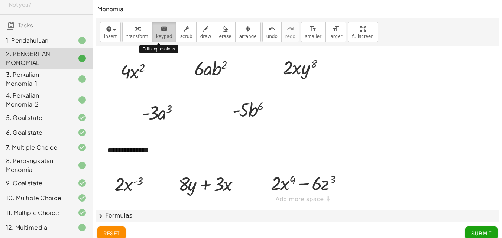
click at [154, 23] on button "keyboard keypad" at bounding box center [164, 32] width 25 height 20
click at [48, 93] on div "4. Perkalian Monomial 2" at bounding box center [36, 100] width 60 height 18
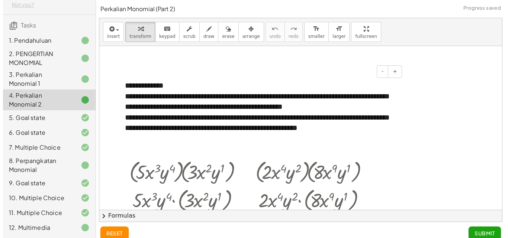
scroll to position [349, 0]
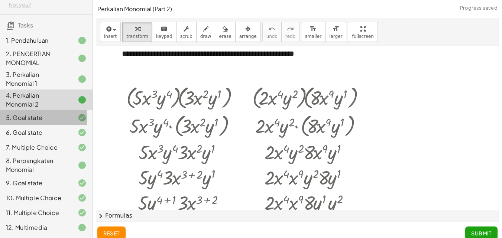
click at [54, 113] on div "5. Goal state" at bounding box center [36, 117] width 60 height 9
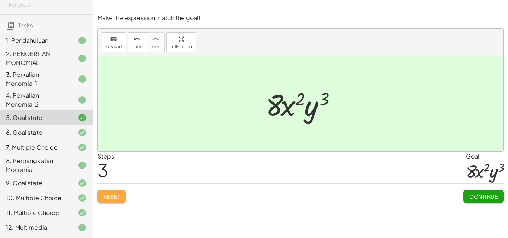
click at [117, 196] on span "Reset" at bounding box center [111, 196] width 16 height 7
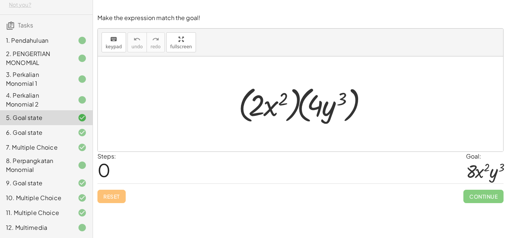
click at [243, 115] on div at bounding box center [304, 104] width 138 height 43
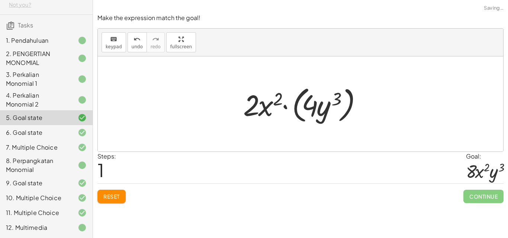
click at [301, 118] on div at bounding box center [303, 104] width 128 height 43
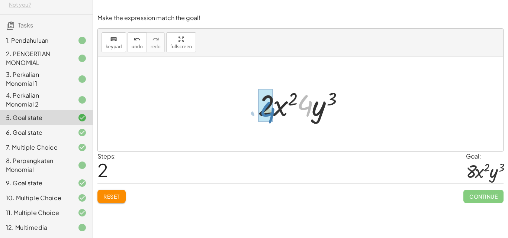
drag, startPoint x: 307, startPoint y: 105, endPoint x: 268, endPoint y: 109, distance: 38.8
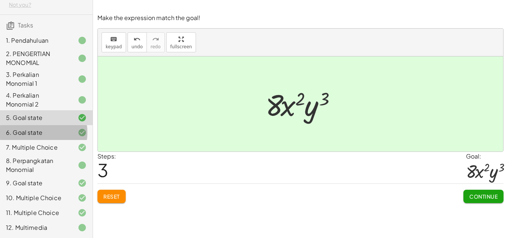
click at [42, 128] on div "6. Goal state" at bounding box center [36, 132] width 60 height 9
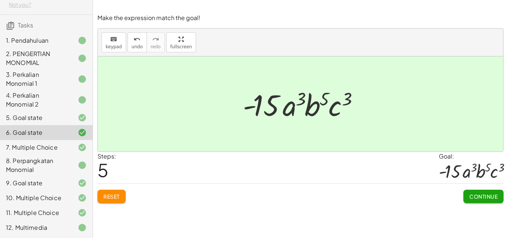
click at [55, 179] on div "9. Goal state" at bounding box center [36, 183] width 60 height 9
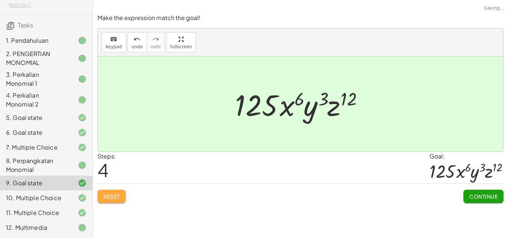
click at [119, 197] on span "Reset" at bounding box center [111, 196] width 16 height 7
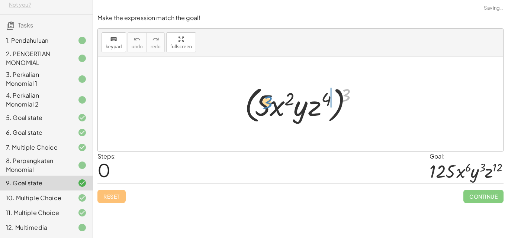
drag, startPoint x: 349, startPoint y: 93, endPoint x: 274, endPoint y: 97, distance: 75.2
click at [271, 100] on div at bounding box center [303, 104] width 125 height 43
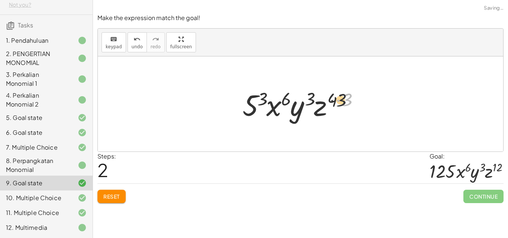
drag, startPoint x: 354, startPoint y: 102, endPoint x: 341, endPoint y: 101, distance: 13.0
click at [341, 102] on div at bounding box center [303, 104] width 129 height 38
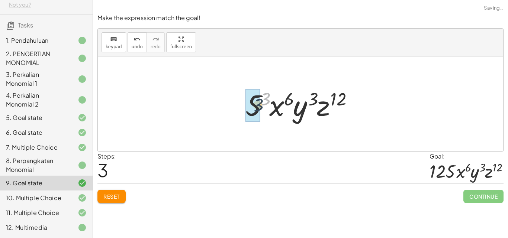
drag, startPoint x: 264, startPoint y: 99, endPoint x: 257, endPoint y: 106, distance: 9.7
